Goal: Transaction & Acquisition: Purchase product/service

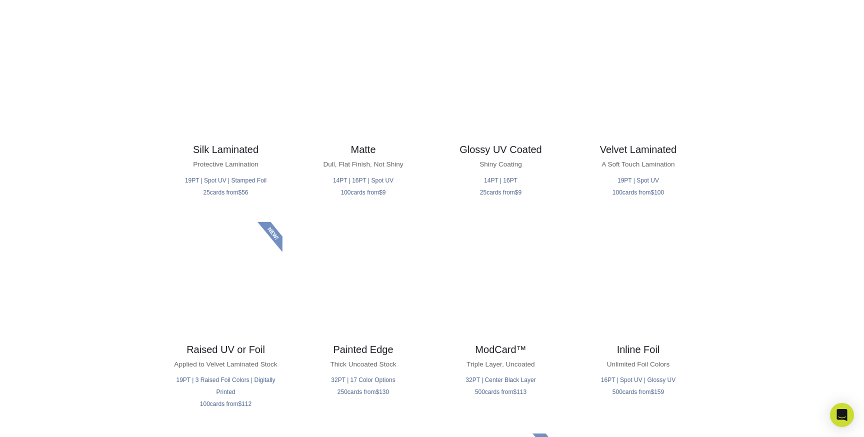
scroll to position [488, 0]
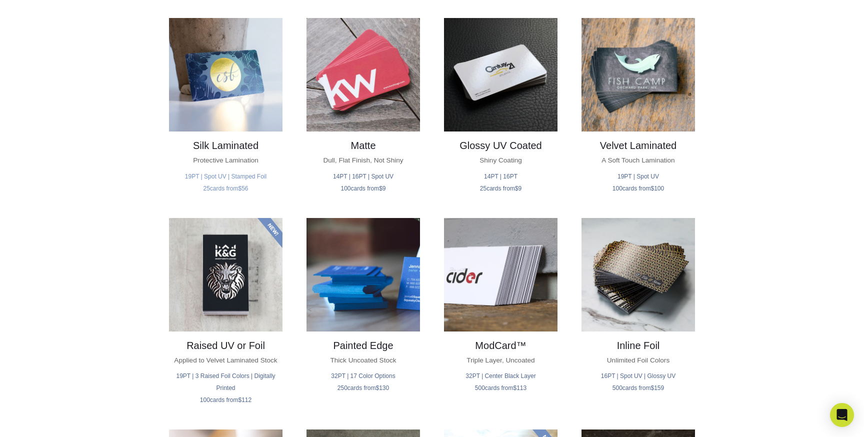
click at [249, 122] on img at bounding box center [226, 75] width 114 height 114
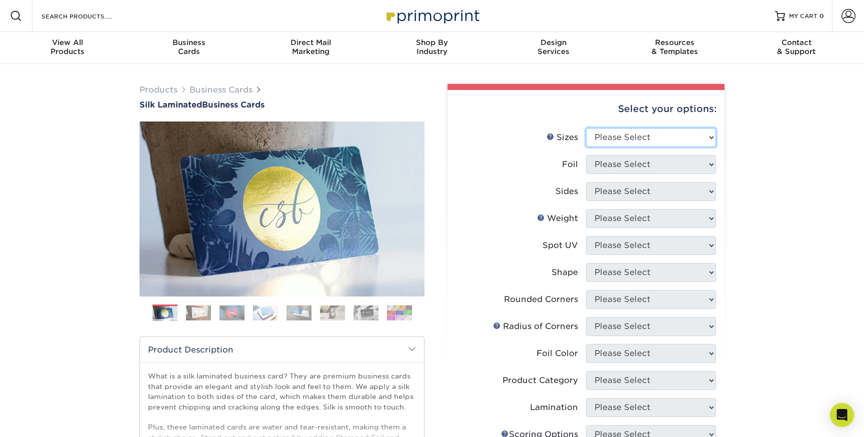
click at [704, 147] on select "Please Select 1.5" x 3.5" - Mini 1.75" x 3.5" - Mini 2" x 2" - Square 2" x 3" -…" at bounding box center [651, 137] width 130 height 19
select select "2.00x3.50"
click at [586, 136] on select "Please Select 1.5" x 3.5" - Mini 1.75" x 3.5" - Mini 2" x 2" - Square 2" x 3" -…" at bounding box center [651, 137] width 130 height 19
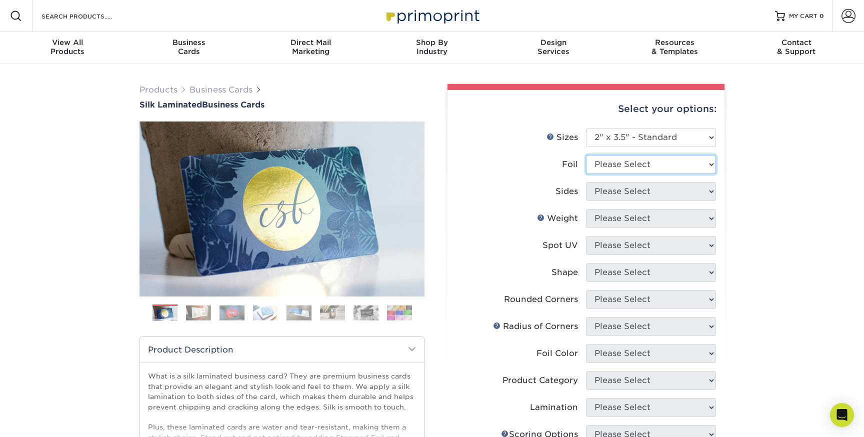
click at [704, 174] on select "Please Select Yes No" at bounding box center [651, 164] width 130 height 19
select select "1"
click at [586, 164] on select "Please Select Yes No" at bounding box center [651, 164] width 130 height 19
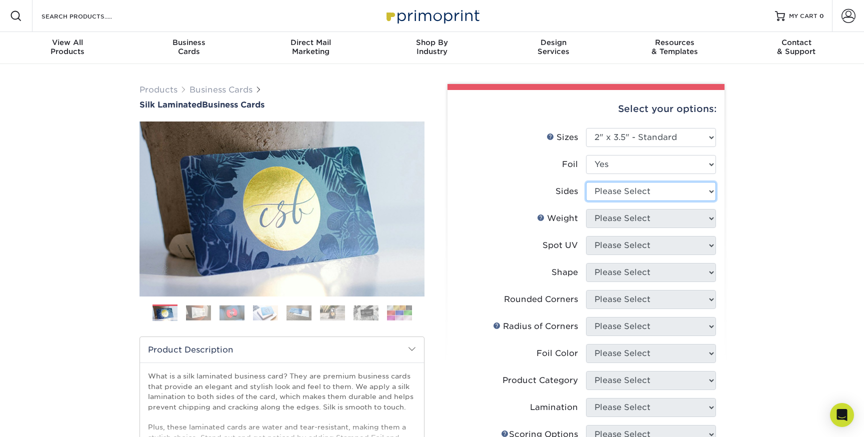
click at [711, 201] on select "Please Select Print Both Sides - Foil Both Sides Print Both Sides - Foil Front …" at bounding box center [651, 191] width 130 height 19
select select "a75ac2f1-9911-48d6-841d-245b5ac08f27"
click at [586, 193] on select "Please Select Print Both Sides - Foil Both Sides Print Both Sides - Foil Front …" at bounding box center [651, 191] width 130 height 19
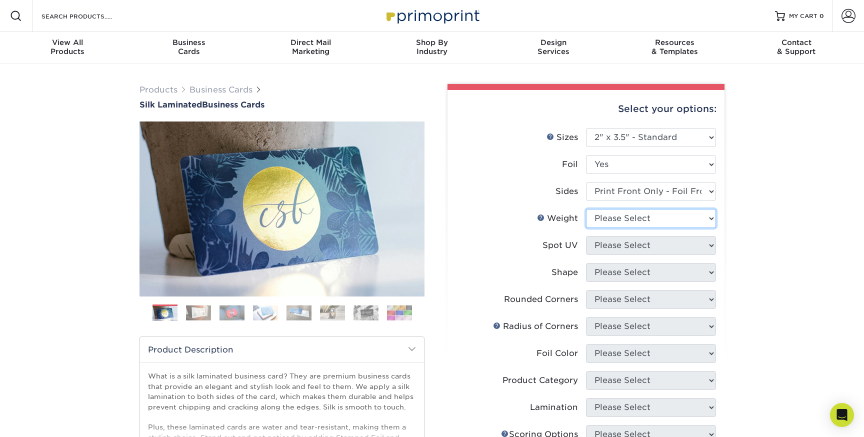
click at [703, 228] on select "Please Select 16PT" at bounding box center [651, 218] width 130 height 19
select select "16PT"
click at [586, 222] on select "Please Select 16PT" at bounding box center [651, 218] width 130 height 19
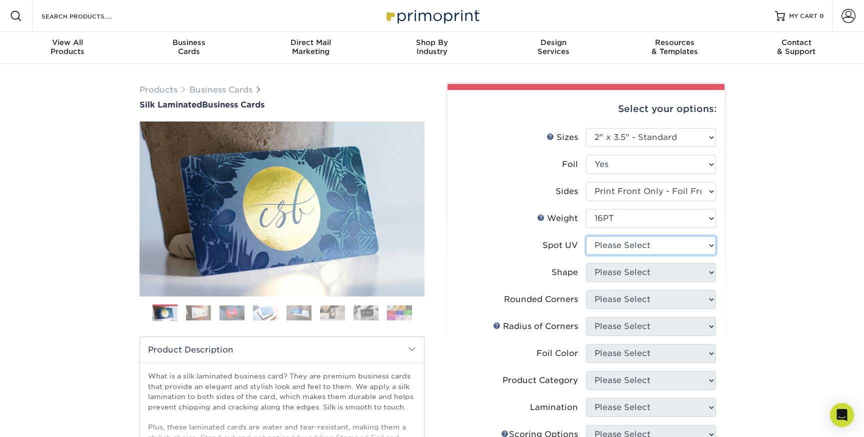
click at [705, 255] on select "Please Select No Spot UV Front Only" at bounding box center [651, 245] width 130 height 19
select select "3"
click at [586, 250] on select "Please Select No Spot UV Front Only" at bounding box center [651, 245] width 130 height 19
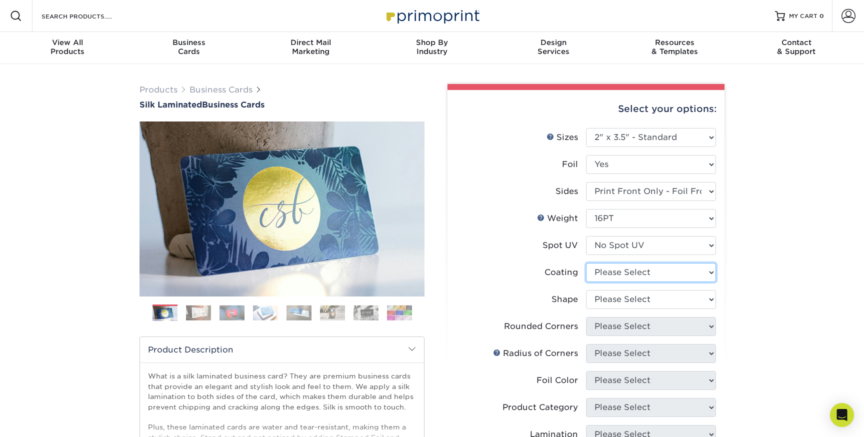
click at [708, 282] on select at bounding box center [651, 272] width 130 height 19
select select "3e7618de-abca-4bda-9f97-8b9129e913d8"
click at [586, 279] on select at bounding box center [651, 272] width 130 height 19
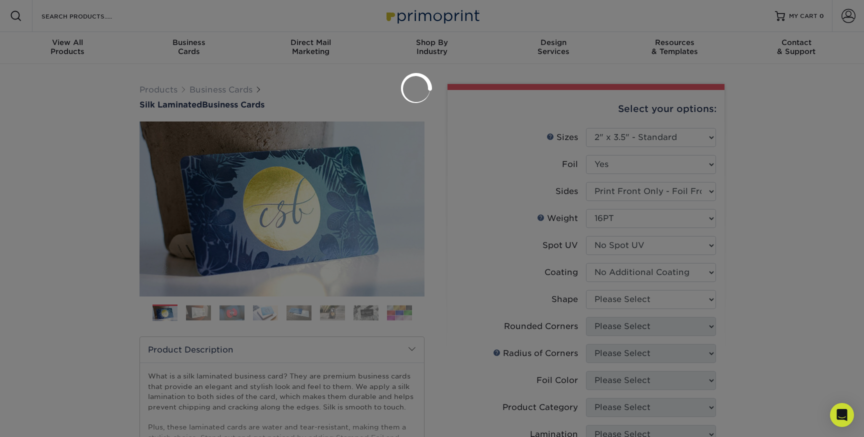
click at [699, 306] on div at bounding box center [432, 218] width 864 height 437
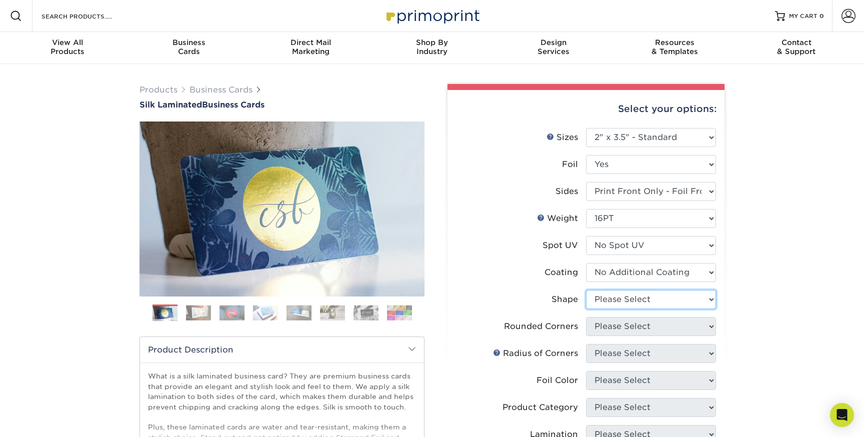
click at [698, 309] on select "Please Select Standard" at bounding box center [651, 299] width 130 height 19
select select "standard"
click at [586, 307] on select "Please Select Standard" at bounding box center [651, 299] width 130 height 19
click at [702, 336] on select "Please Select Yes - Round 2 Corners Yes - Round 4 Corners No" at bounding box center [651, 326] width 130 height 19
select select "0"
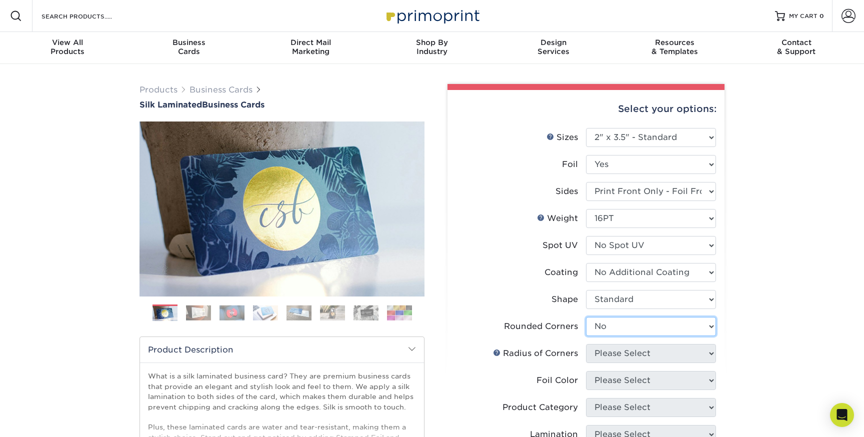
click at [586, 336] on select "Please Select Yes - Round 2 Corners Yes - Round 4 Corners No" at bounding box center [651, 326] width 130 height 19
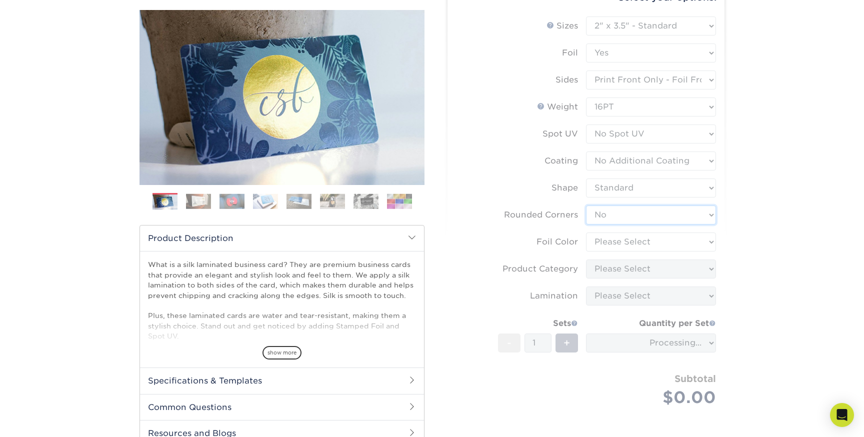
scroll to position [114, 0]
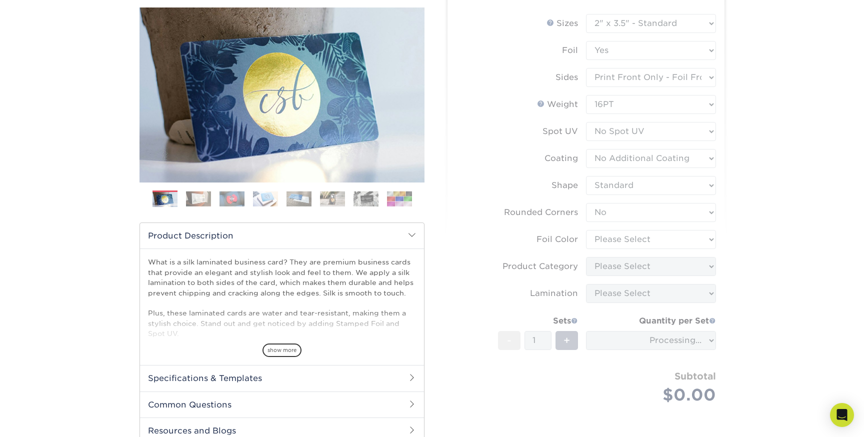
click at [756, 246] on div "Products Business Cards Silk Laminated Business Cards Previous Next" at bounding box center [432, 253] width 864 height 606
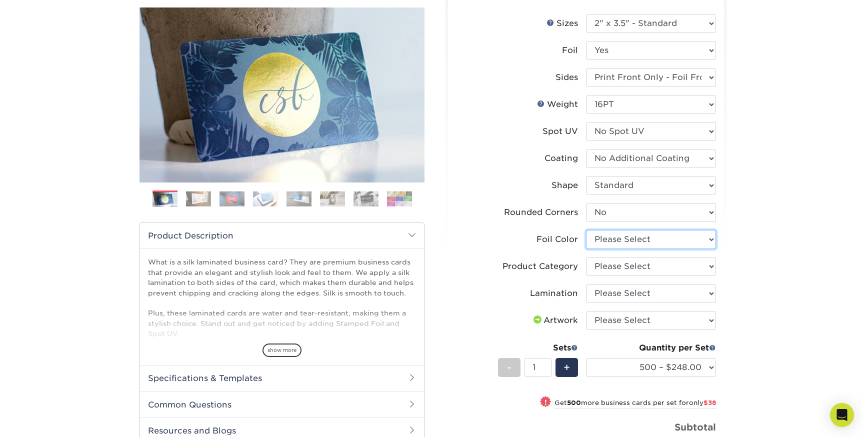
click at [703, 249] on select "Please Select Silver Foil Black Foil Blue Foil Copper Foil Gold Foil Red Foil R…" at bounding box center [651, 239] width 130 height 19
select select "a834dd52-fe06-4ed6-9a86-5bd3c2d02515"
click at [586, 249] on select "Please Select Silver Foil Black Foil Blue Foil Copper Foil Gold Foil Red Foil R…" at bounding box center [651, 239] width 130 height 19
click at [698, 276] on select "Please Select Business Cards" at bounding box center [651, 266] width 130 height 19
select select "3b5148f1-0588-4f88-a218-97bcfdce65c1"
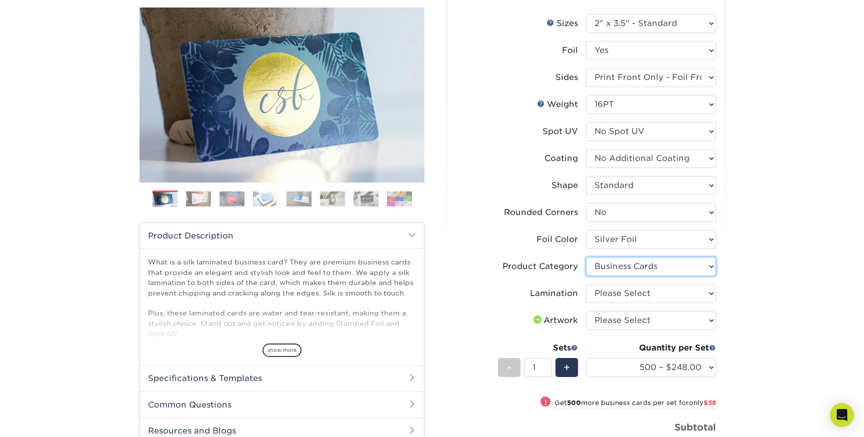
click at [586, 276] on select "Please Select Business Cards" at bounding box center [651, 266] width 130 height 19
click at [703, 303] on select "Please Select Silk" at bounding box center [651, 293] width 130 height 19
select select "ccacb42f-45f7-42d3-bbd3-7c8421cf37f0"
click at [586, 303] on select "Please Select Silk" at bounding box center [651, 293] width 130 height 19
click at [698, 330] on select "Please Select I will upload files I need a design - $100" at bounding box center [651, 320] width 130 height 19
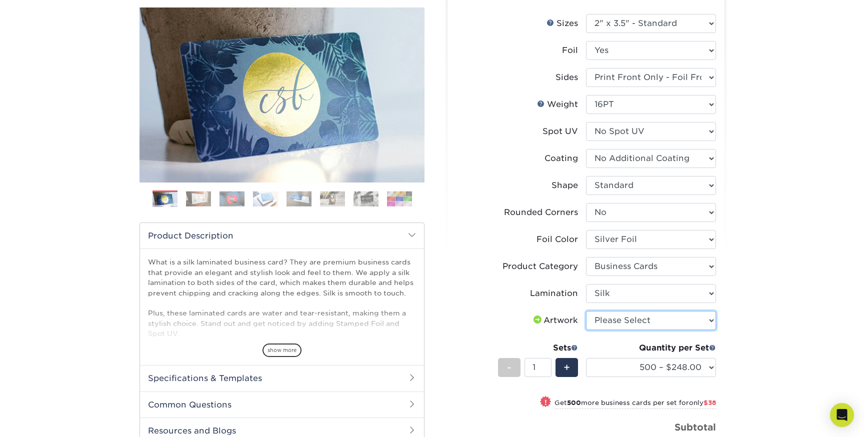
select select "upload"
click at [586, 330] on select "Please Select I will upload files I need a design - $100" at bounding box center [651, 320] width 130 height 19
click at [694, 377] on select "500 – $248.00 1000 – $286.00 2500 – $680.00 5000 – $1298.00" at bounding box center [651, 367] width 130 height 19
select select "500 – $248.00"
